Goal: Transaction & Acquisition: Purchase product/service

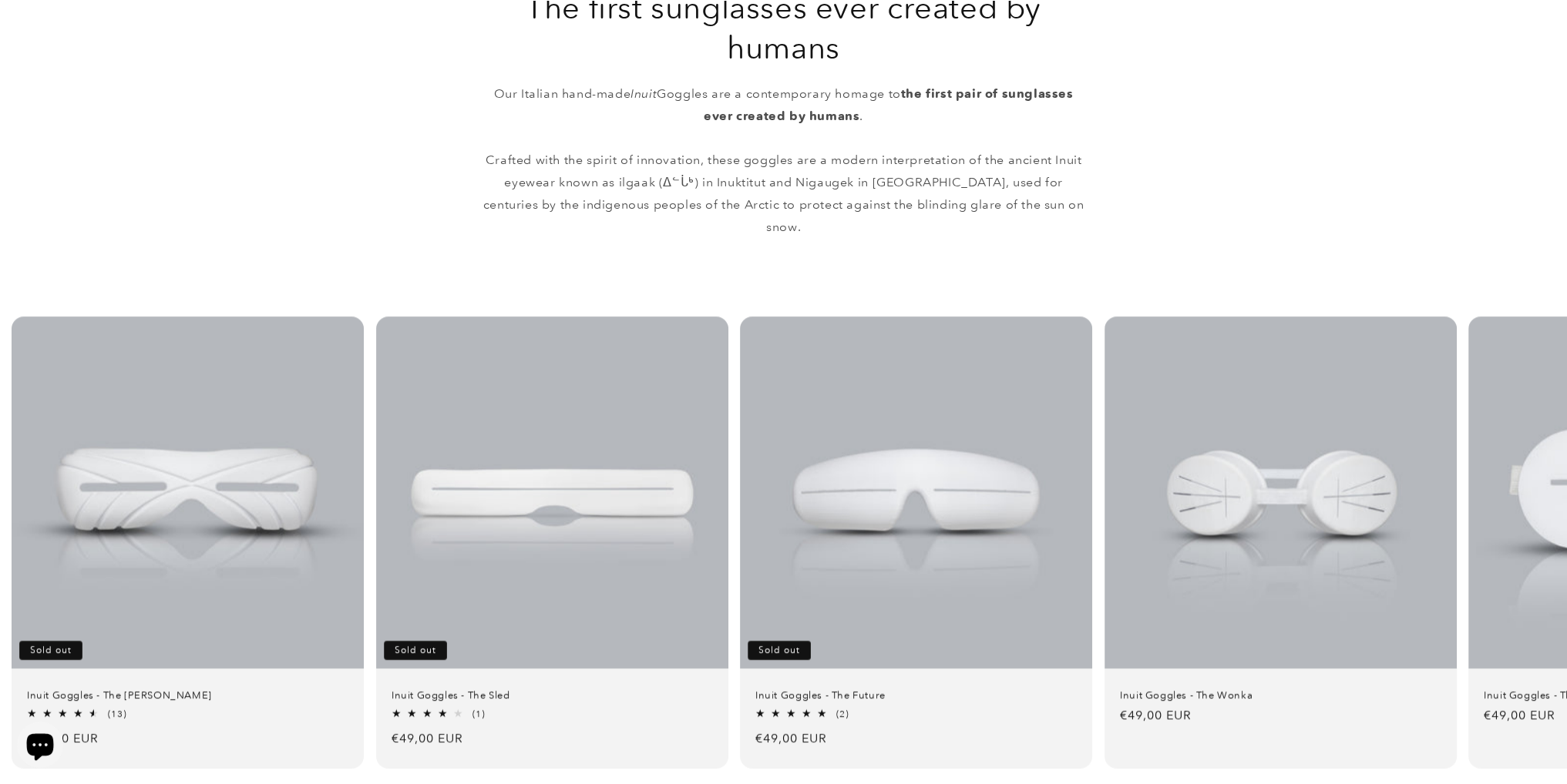
scroll to position [847, 0]
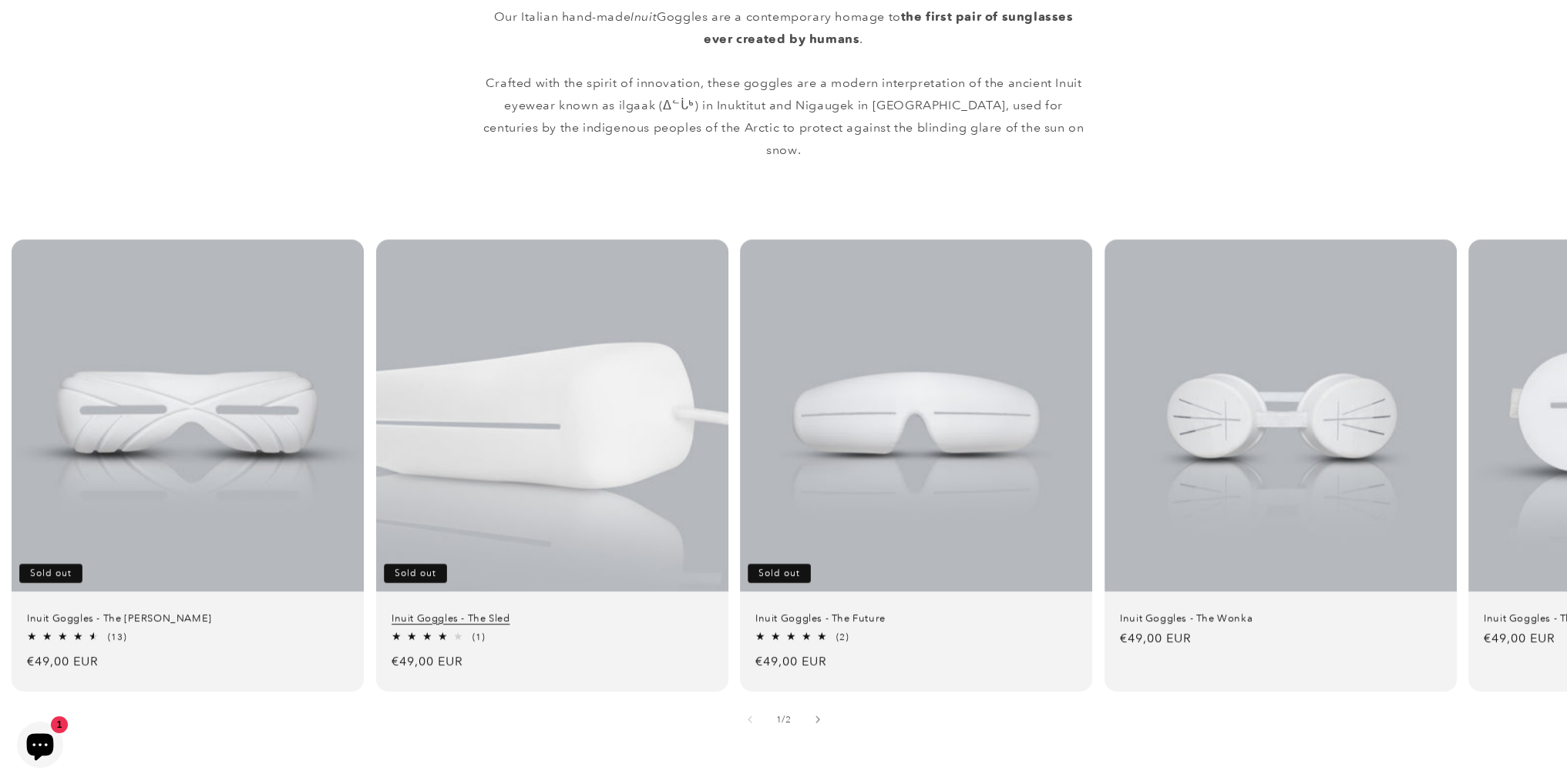
drag, startPoint x: 425, startPoint y: 597, endPoint x: 425, endPoint y: 588, distance: 9.0
click at [425, 611] on link "Inuit Goggles - The Sled" at bounding box center [552, 618] width 321 height 13
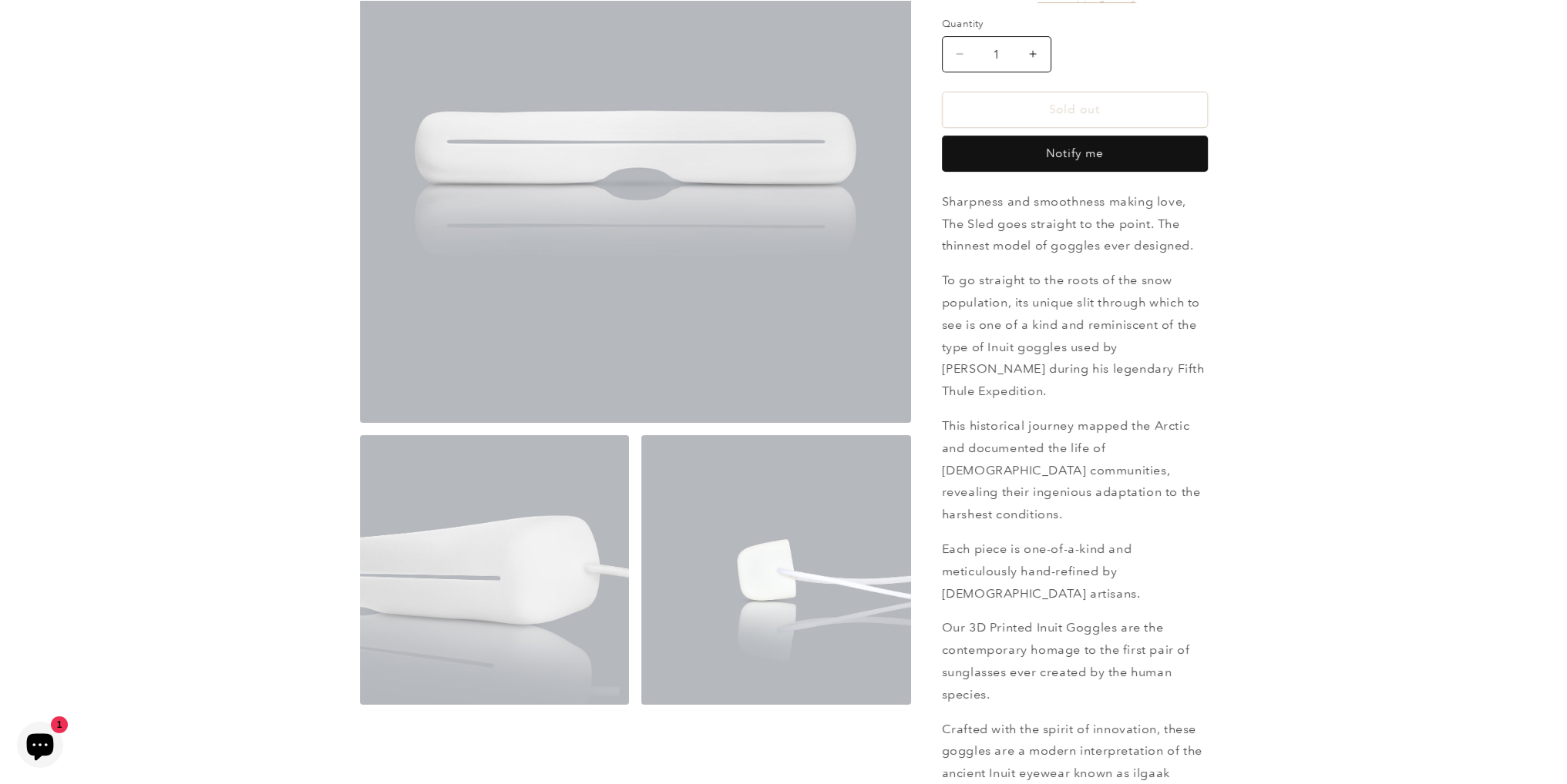
scroll to position [385, 0]
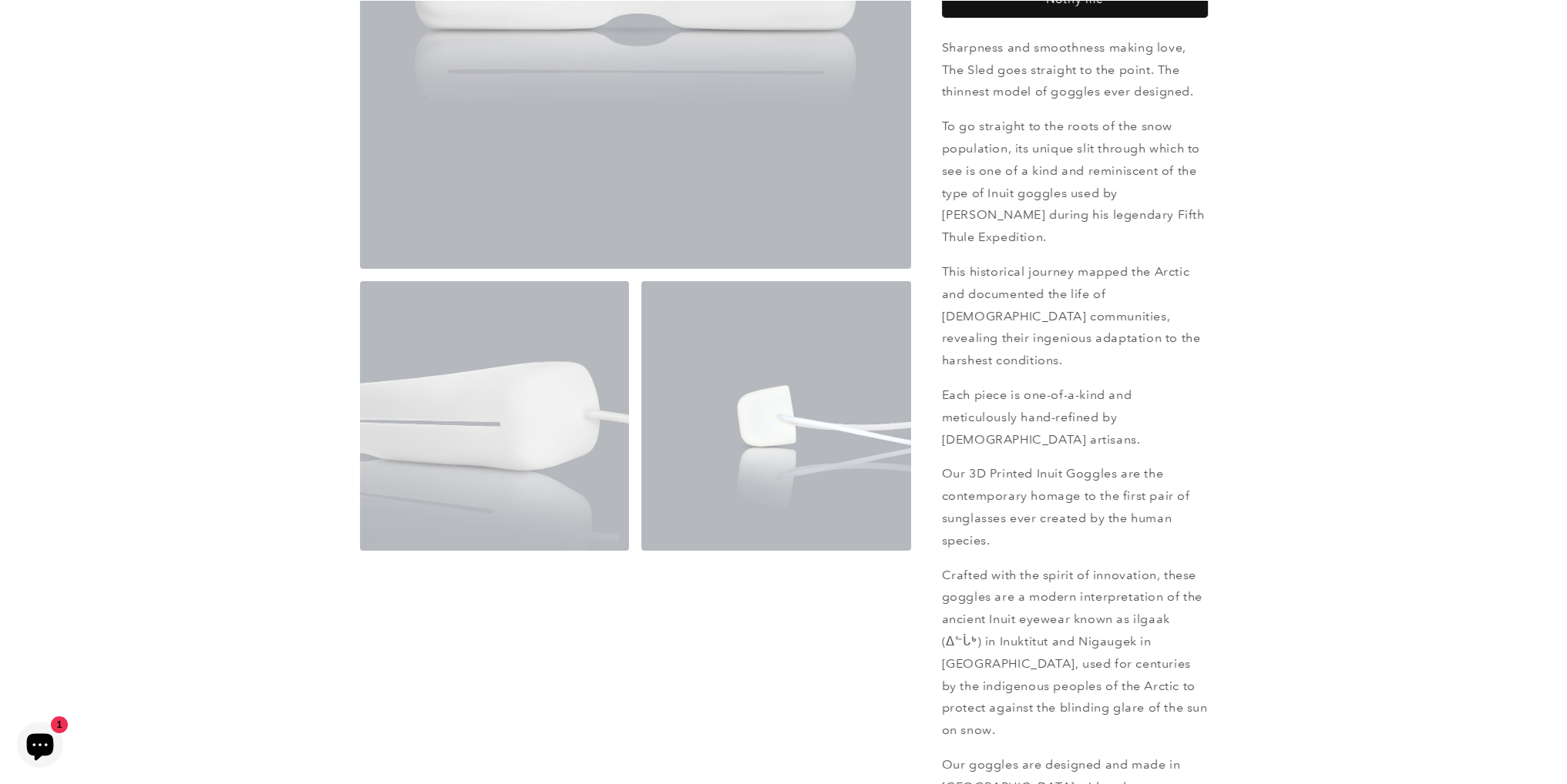
click at [247, 330] on section "Skip to product information Open media 1 in modal Open media 2 in modal Open me…" at bounding box center [784, 416] width 1567 height 1396
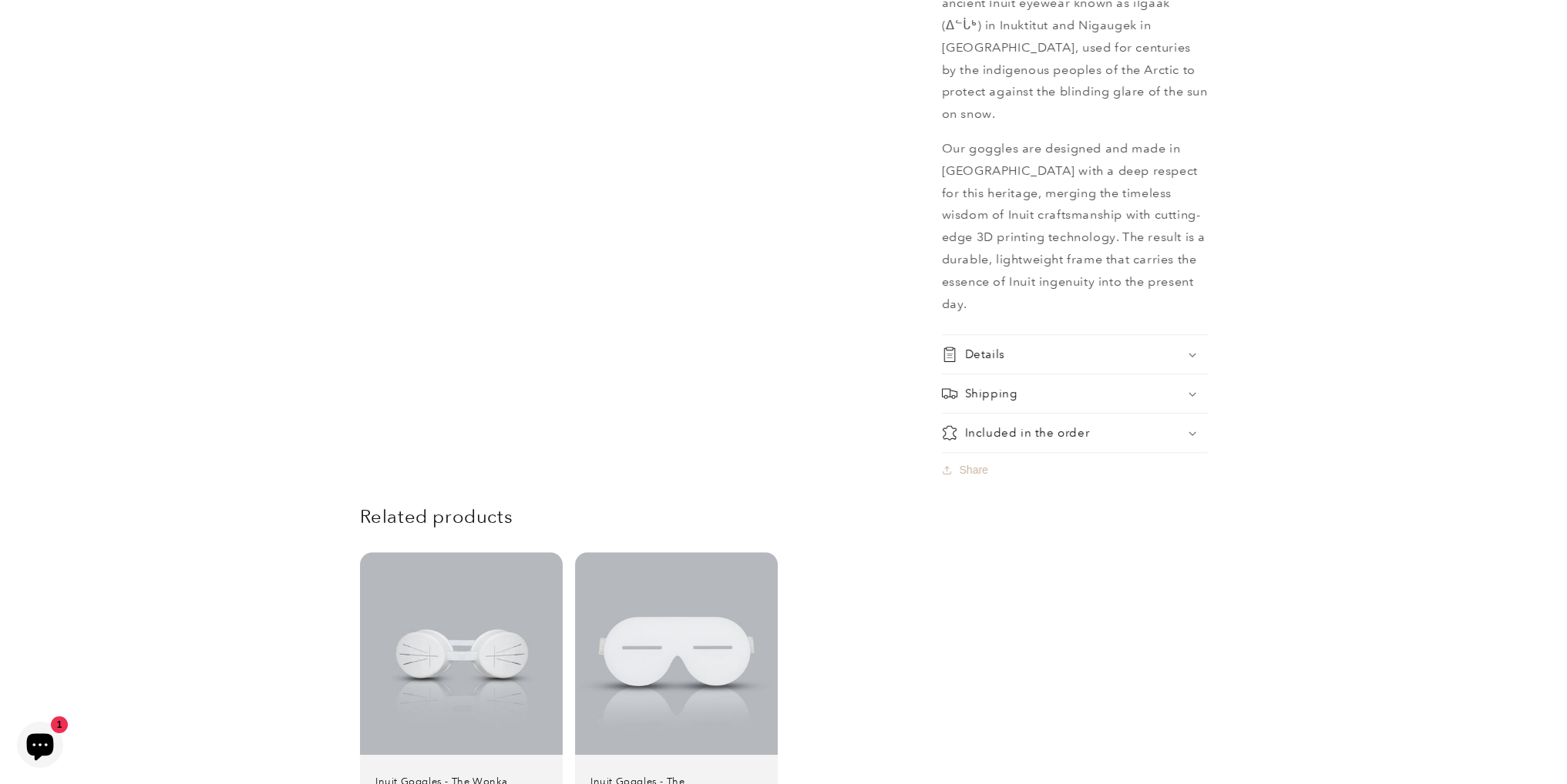
scroll to position [1387, 0]
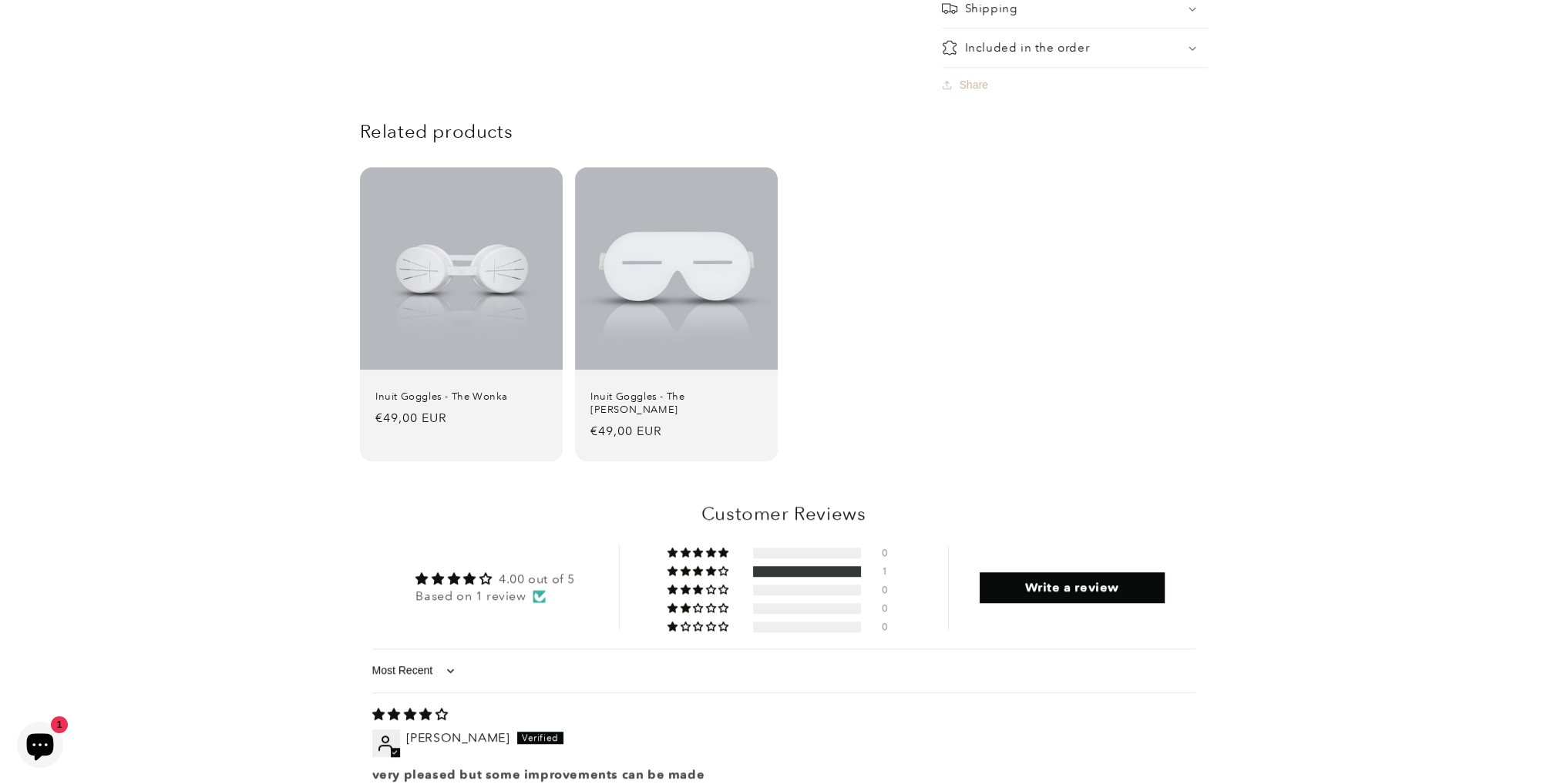
drag, startPoint x: 1293, startPoint y: 319, endPoint x: 1281, endPoint y: 315, distance: 12.6
click at [1288, 319] on div "Related products Inuit Goggles - The Wonka Inuit Goggles - The Wonka Regular pr…" at bounding box center [784, 297] width 1567 height 369
click at [293, 284] on div "Related products Inuit Goggles - The Wonka Inuit Goggles - The Wonka Regular pr…" at bounding box center [784, 297] width 1567 height 369
